Goal: Find specific page/section: Find specific page/section

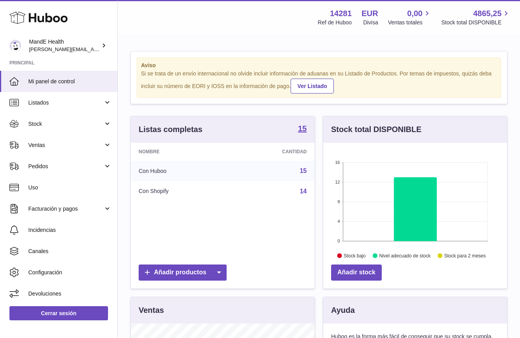
scroll to position [123, 184]
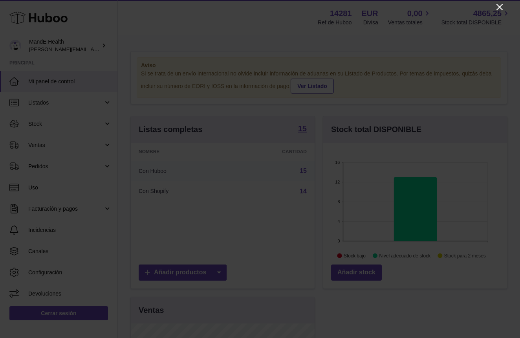
click at [503, 7] on icon "Close" at bounding box center [499, 6] width 9 height 9
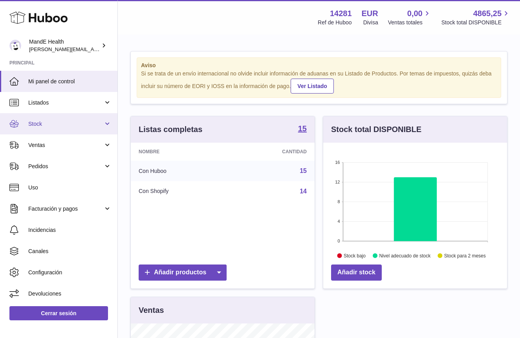
click at [84, 116] on link "Stock" at bounding box center [59, 123] width 118 height 21
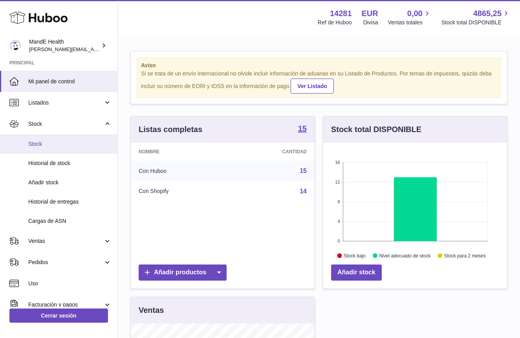
click at [79, 136] on link "Stock" at bounding box center [59, 143] width 118 height 19
